Goal: Find specific page/section: Find specific page/section

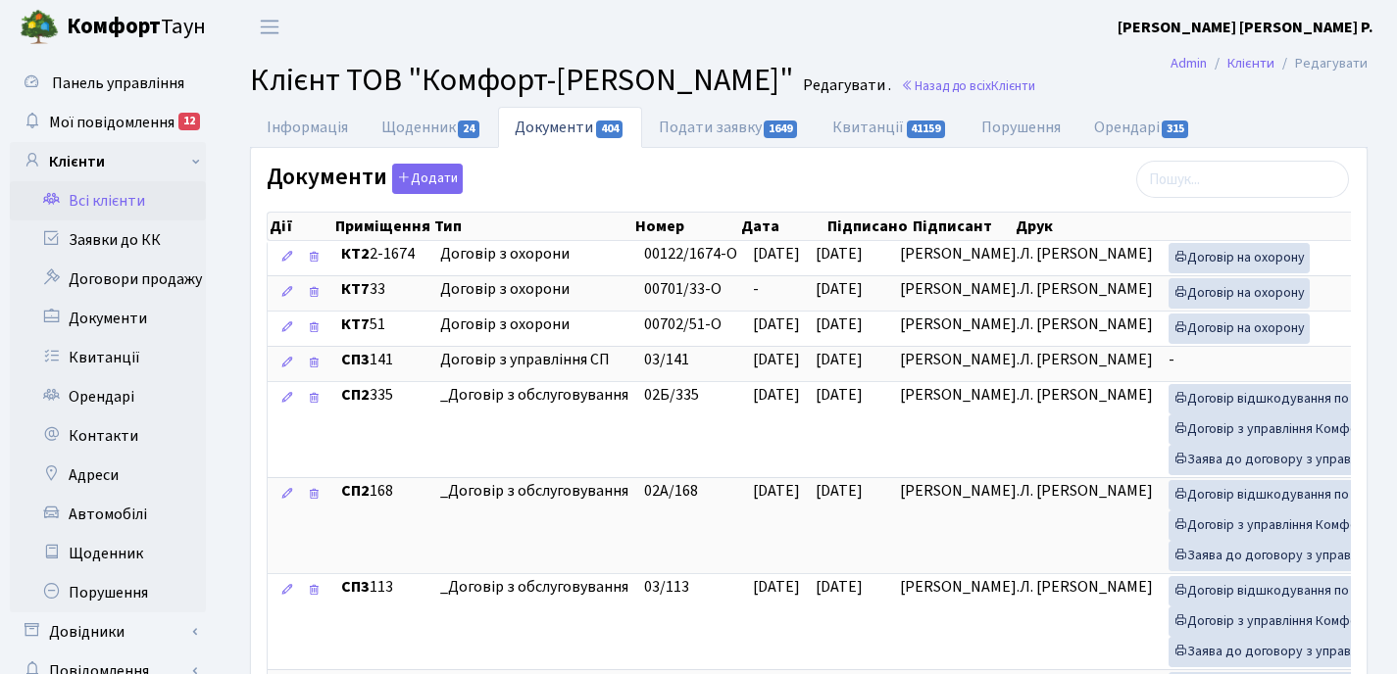
select select "25"
click at [114, 352] on link "Квитанції" at bounding box center [108, 357] width 196 height 39
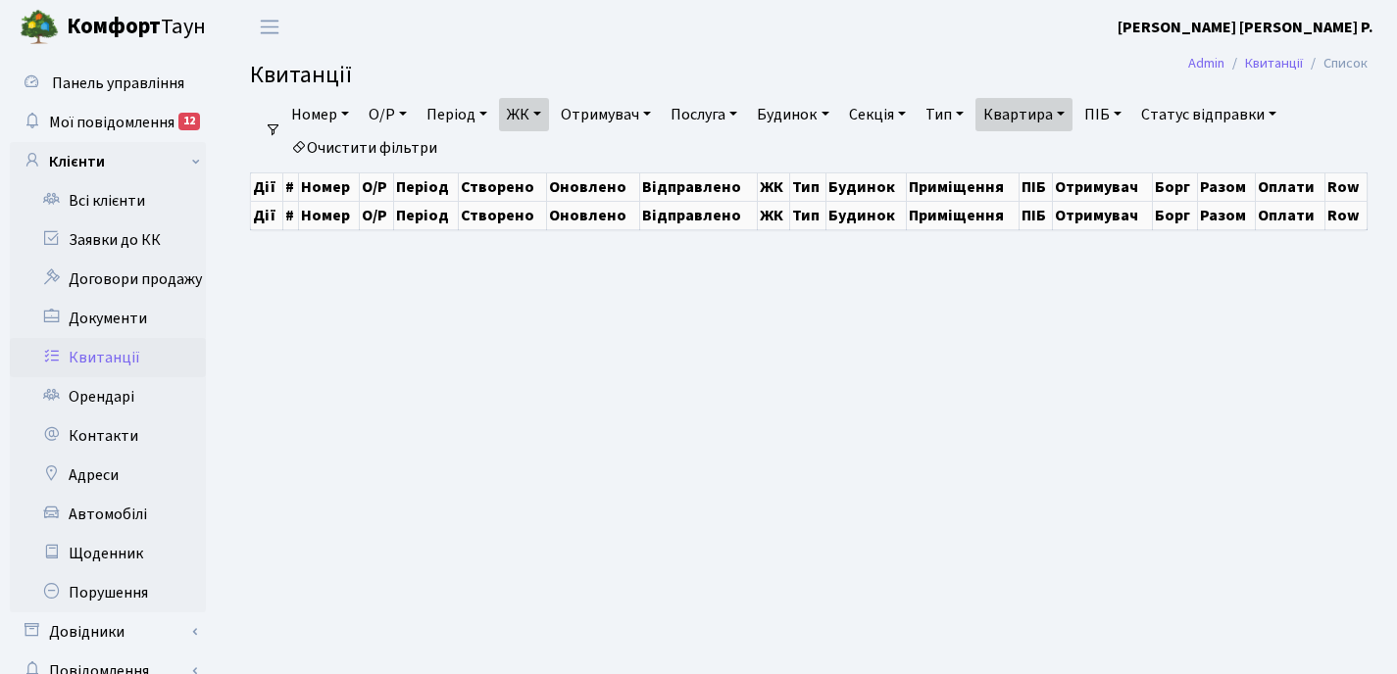
select select "25"
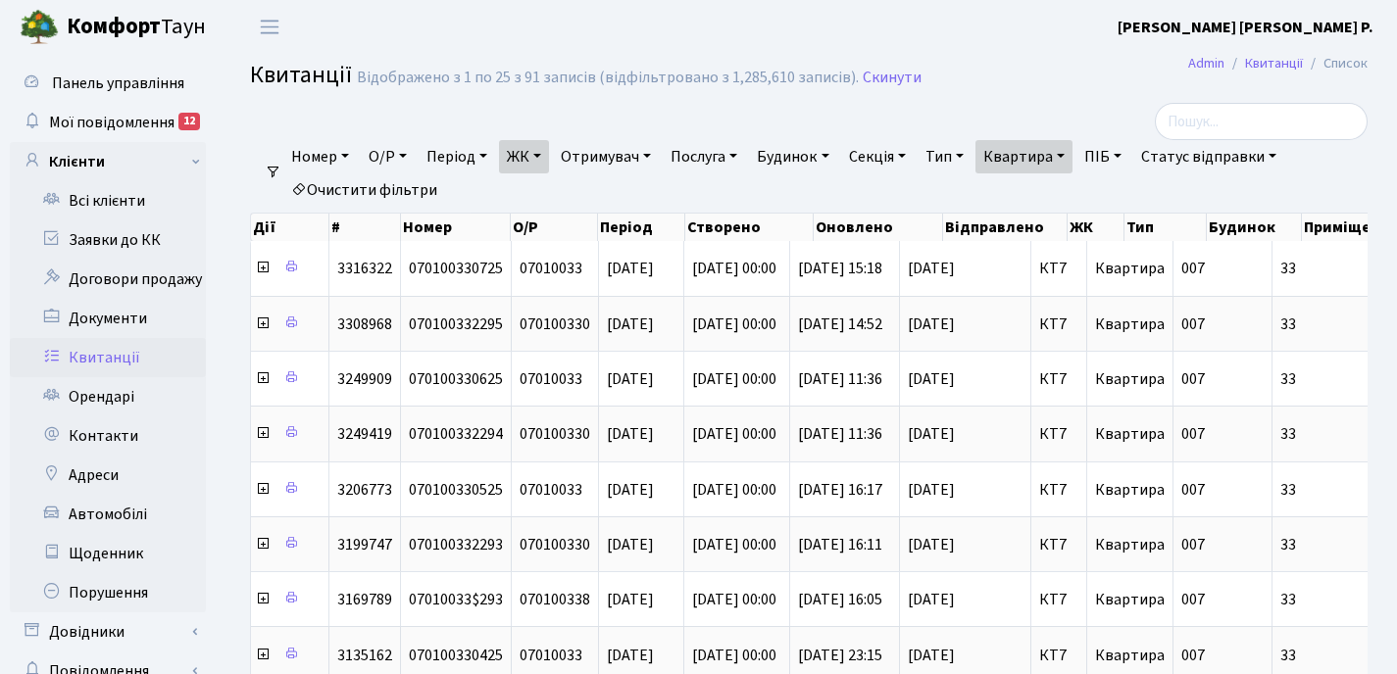
click at [1072, 157] on link "Квартира" at bounding box center [1023, 156] width 97 height 33
click at [1059, 197] on input "33" at bounding box center [1033, 194] width 115 height 37
type input "3"
type input "225"
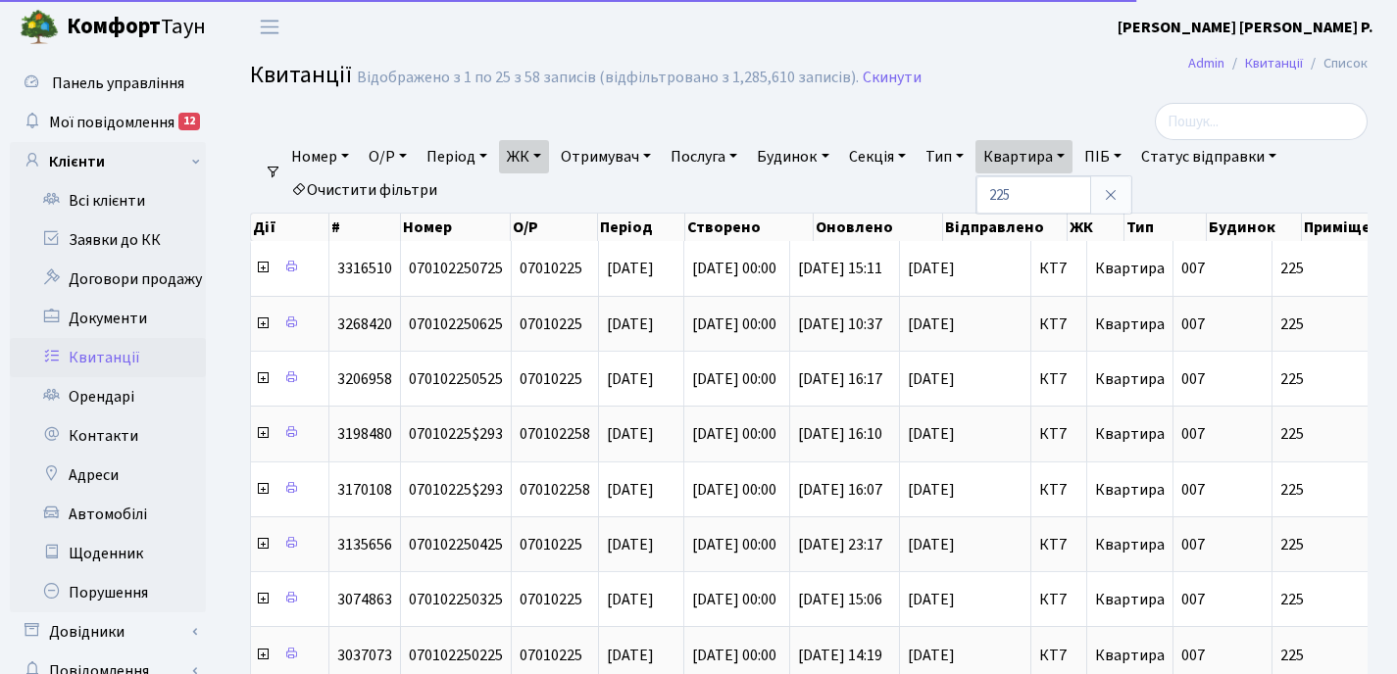
click at [547, 155] on link "ЖК" at bounding box center [524, 156] width 50 height 33
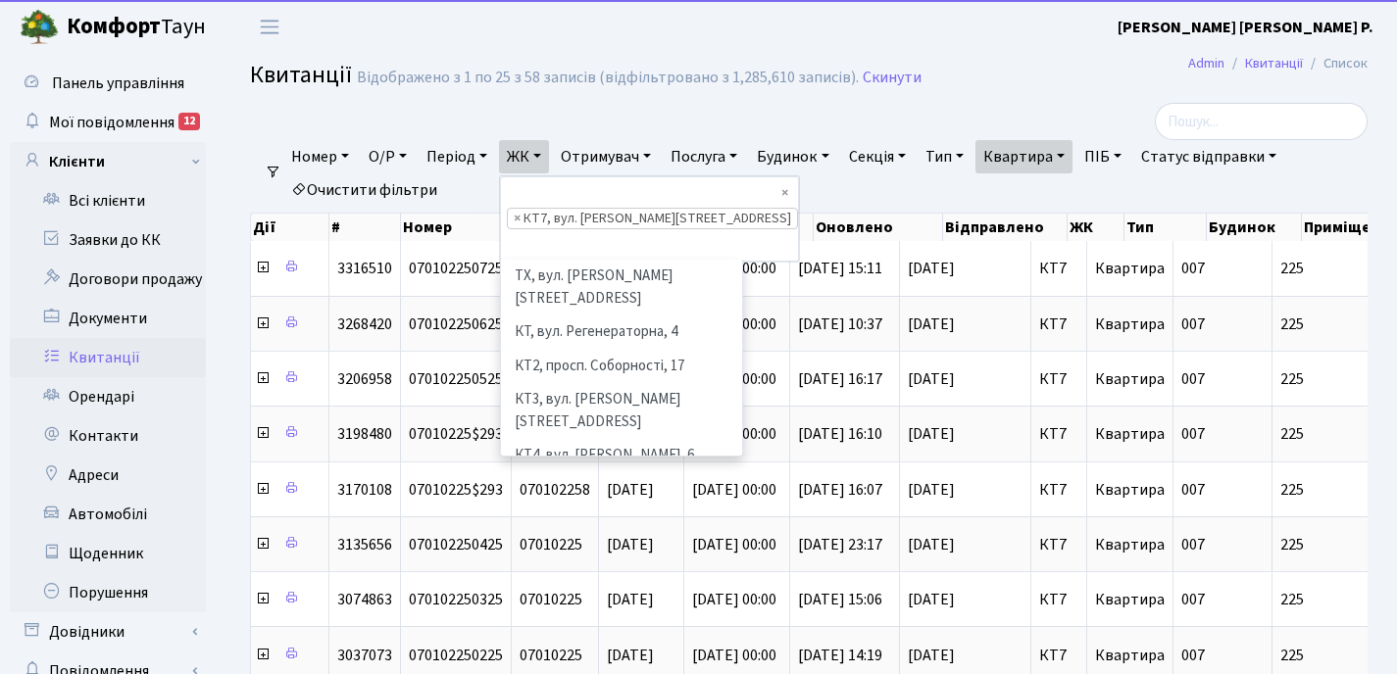
scroll to position [170, 0]
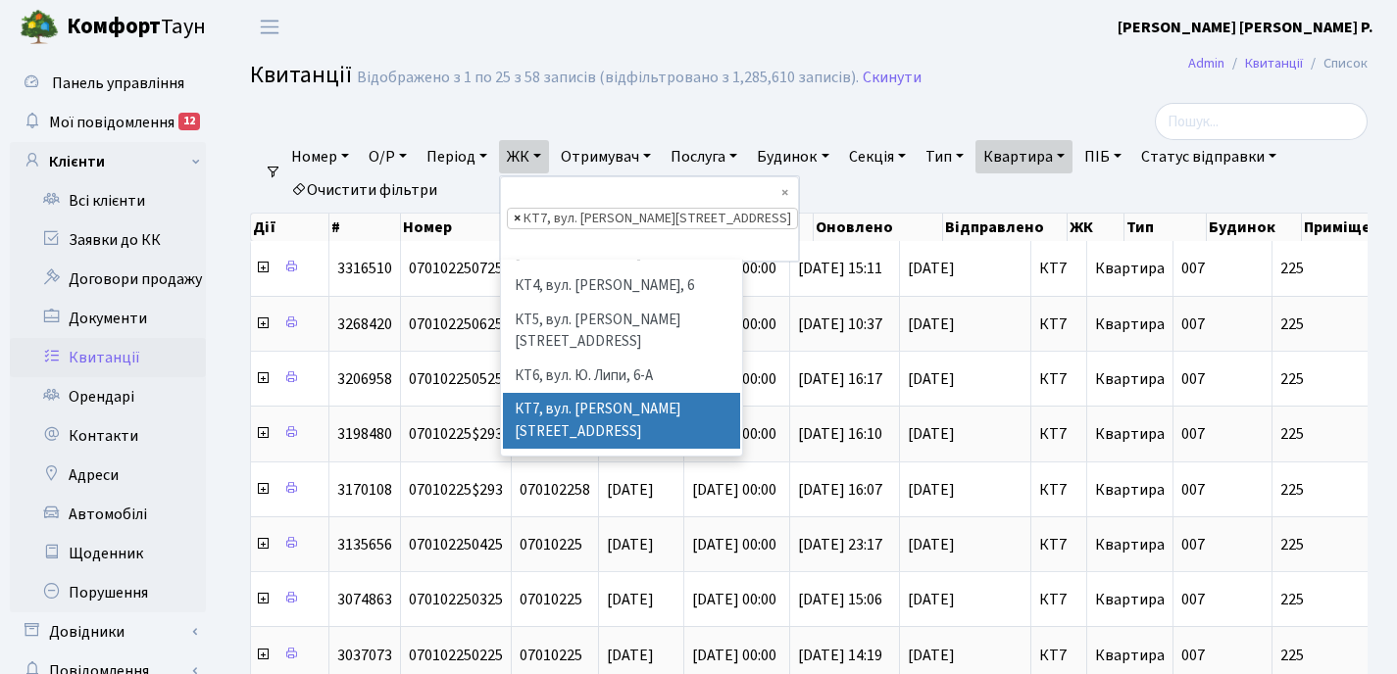
click at [519, 209] on span "×" at bounding box center [517, 219] width 7 height 20
select select
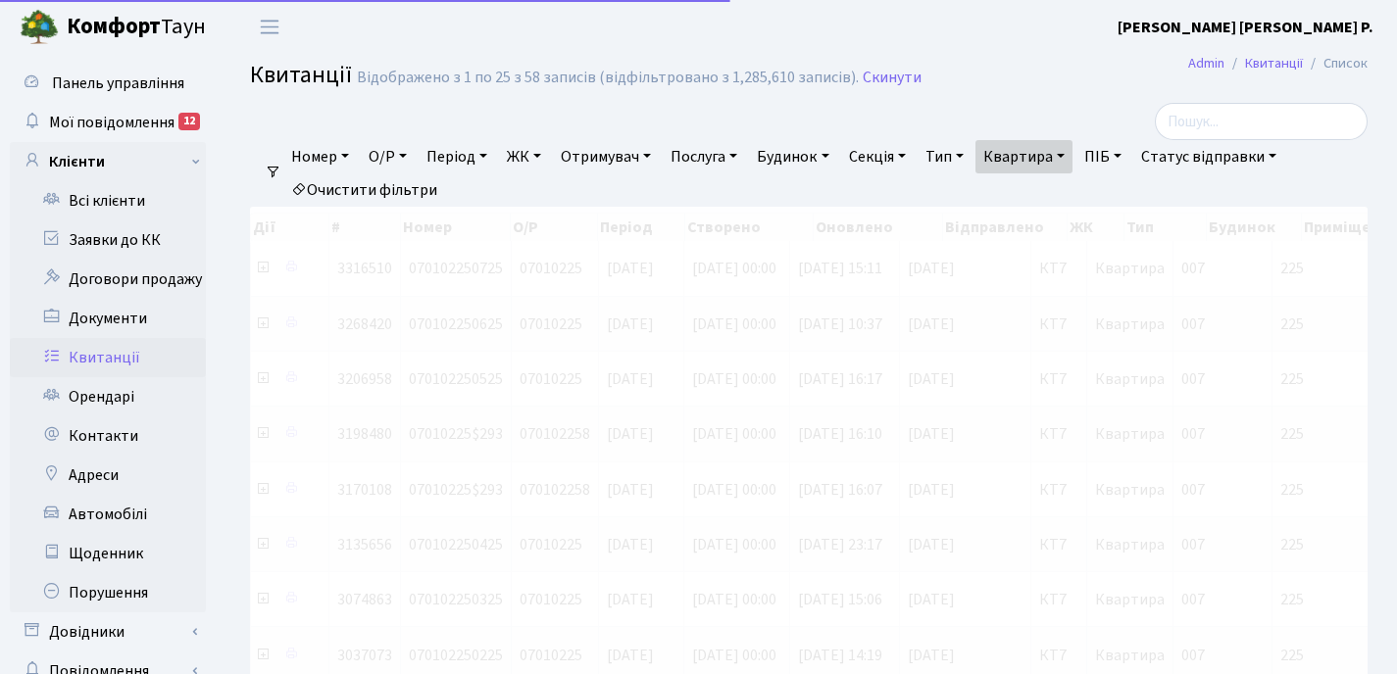
click at [546, 153] on link "ЖК" at bounding box center [524, 156] width 50 height 33
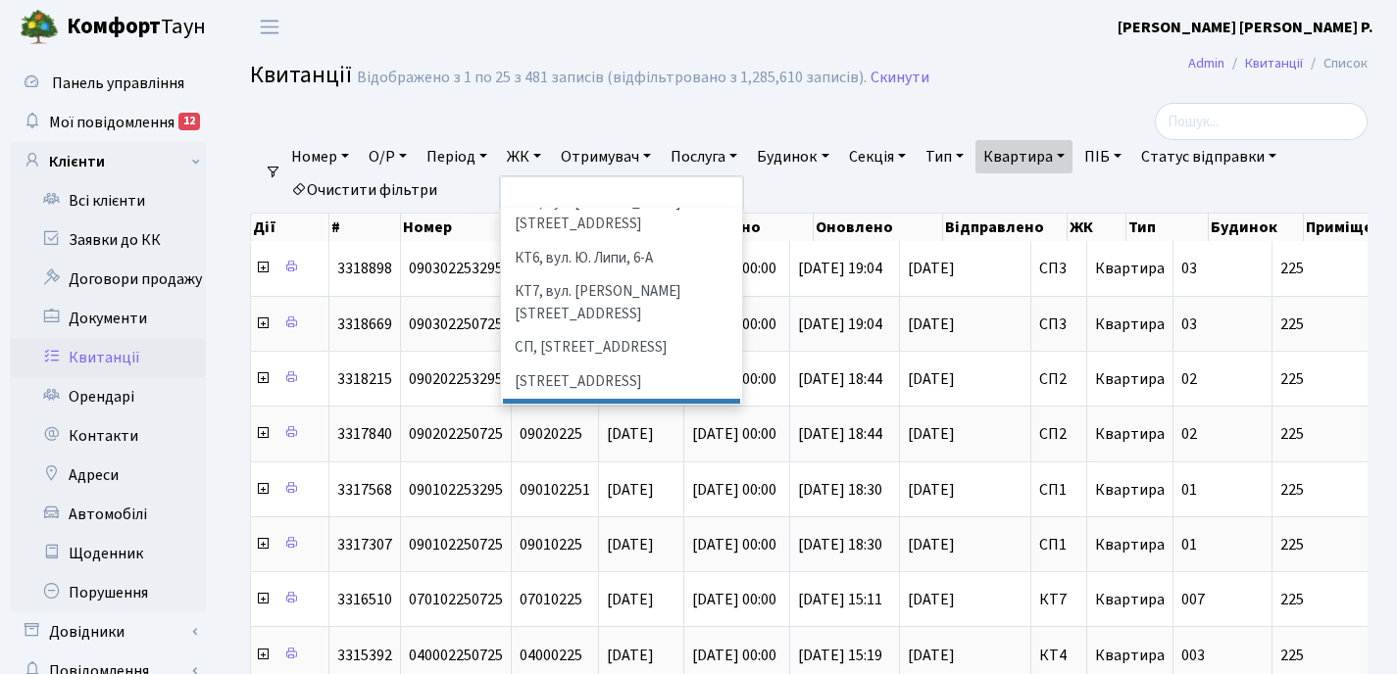
scroll to position [236, 0]
click at [579, 398] on li "СП2, Столичне шосе, 1А" at bounding box center [621, 415] width 237 height 34
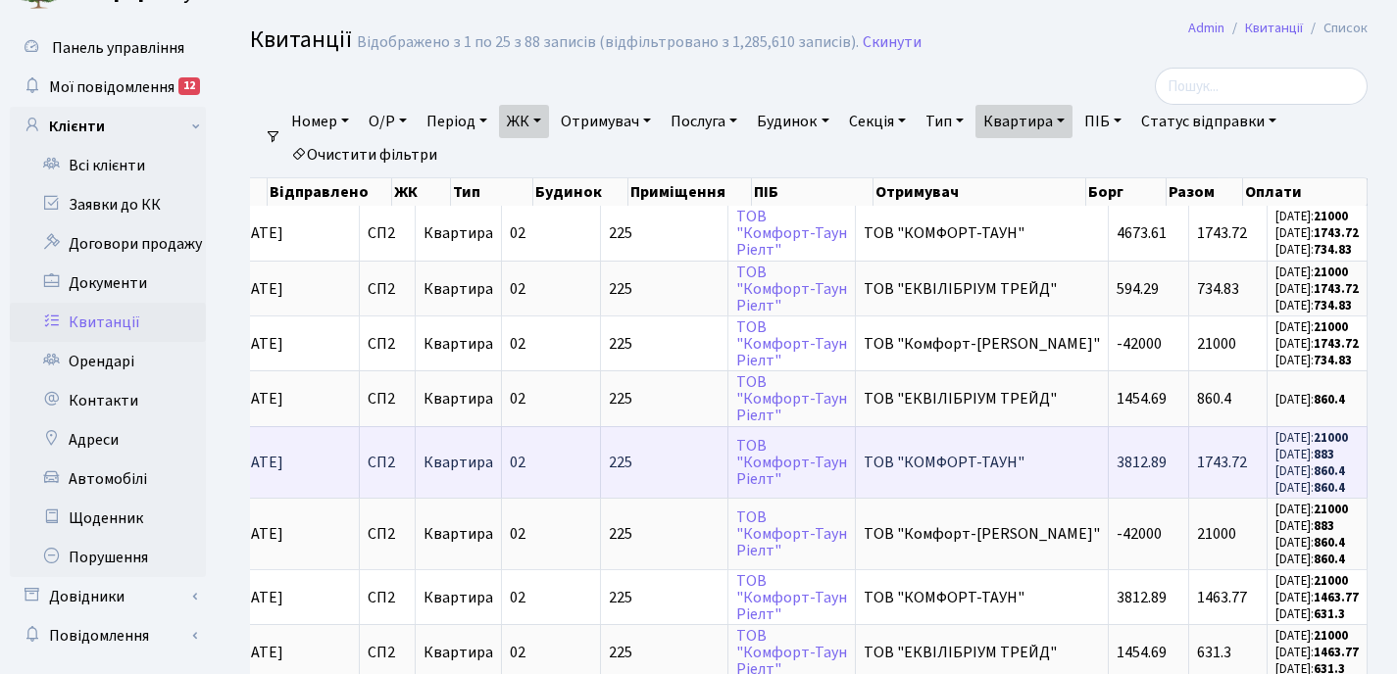
scroll to position [39, 0]
